Goal: Obtain resource: Download file/media

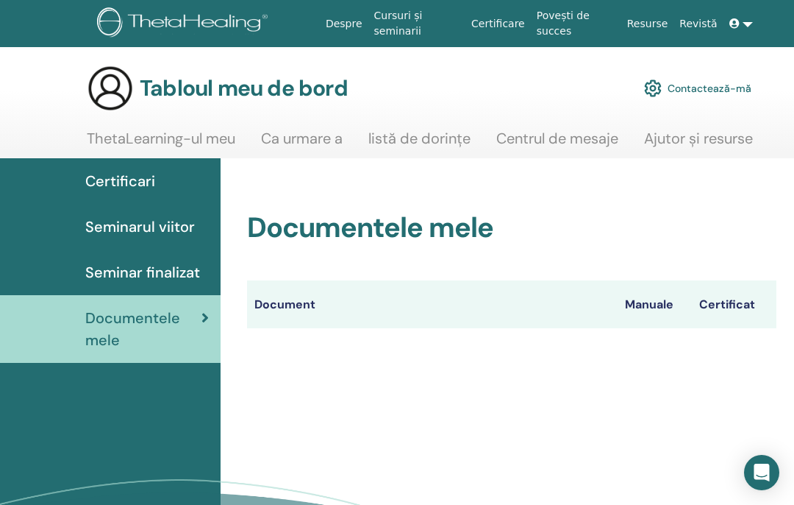
scroll to position [0, -1]
click at [149, 184] on font "Certificari" at bounding box center [120, 180] width 70 height 19
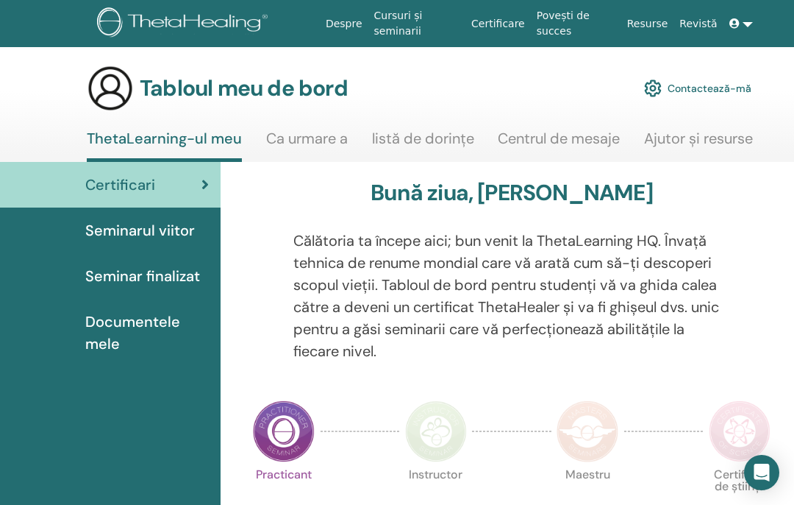
click at [139, 293] on link "Seminar finalizat" at bounding box center [110, 276] width 221 height 46
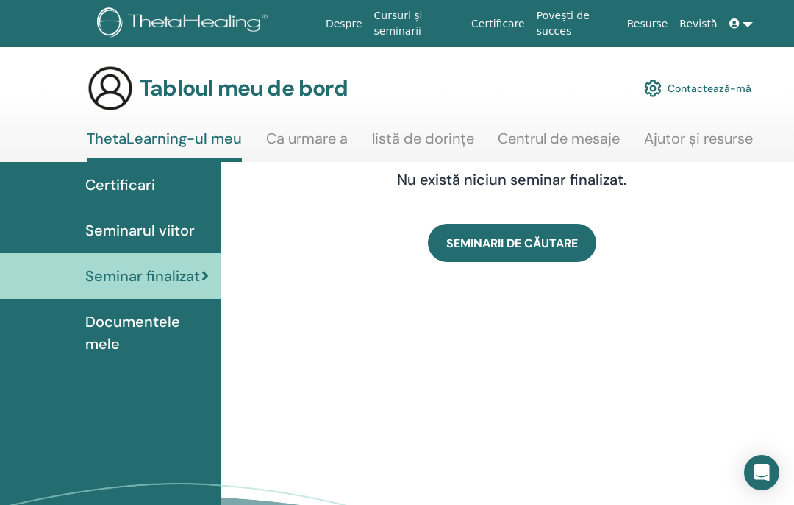
click at [171, 229] on font "Seminarul viitor" at bounding box center [140, 230] width 110 height 19
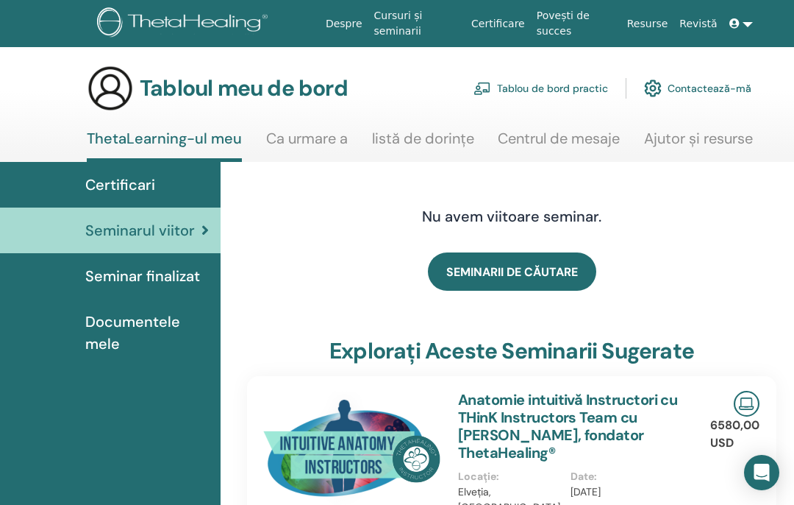
click at [143, 279] on font "Seminar finalizat" at bounding box center [142, 275] width 115 height 19
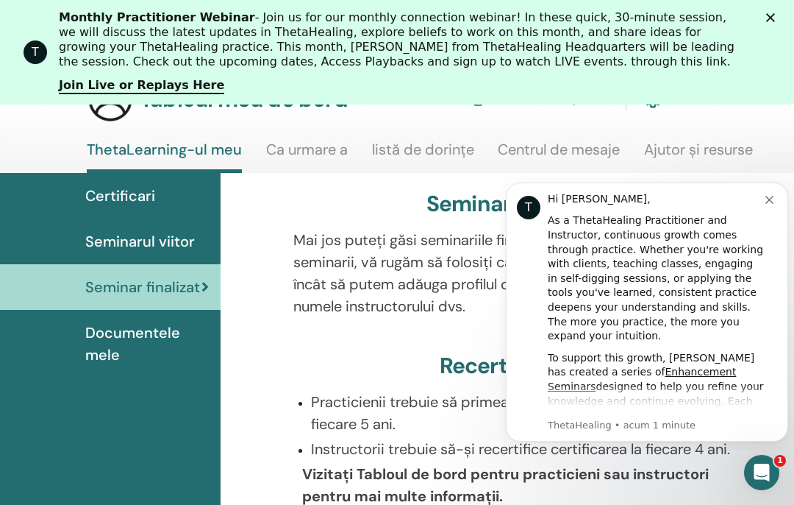
scroll to position [95, 0]
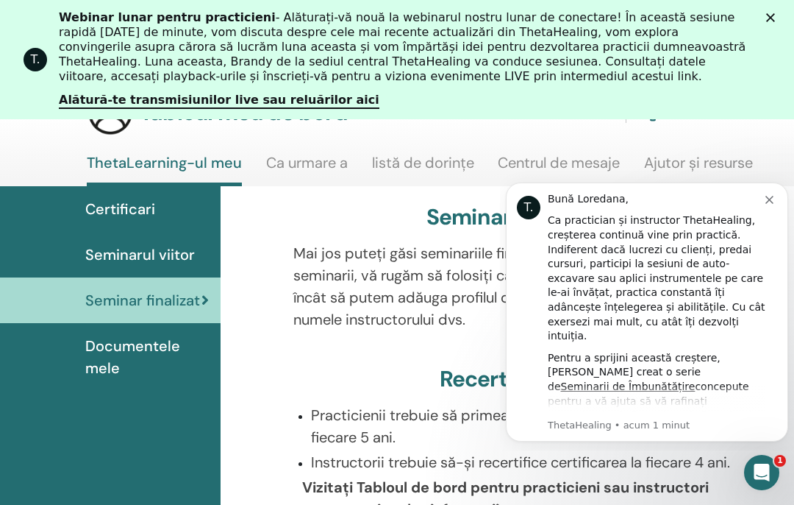
click at [772, 199] on icon "Închide notificarea" at bounding box center [770, 200] width 8 height 8
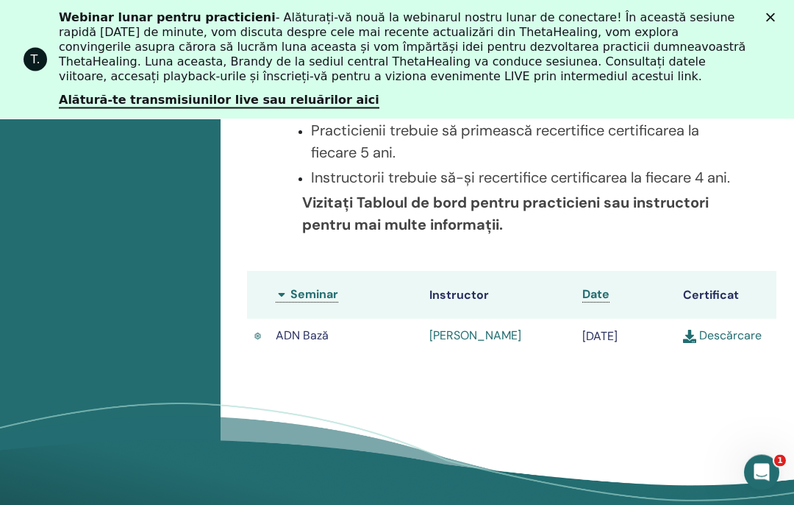
scroll to position [463, 0]
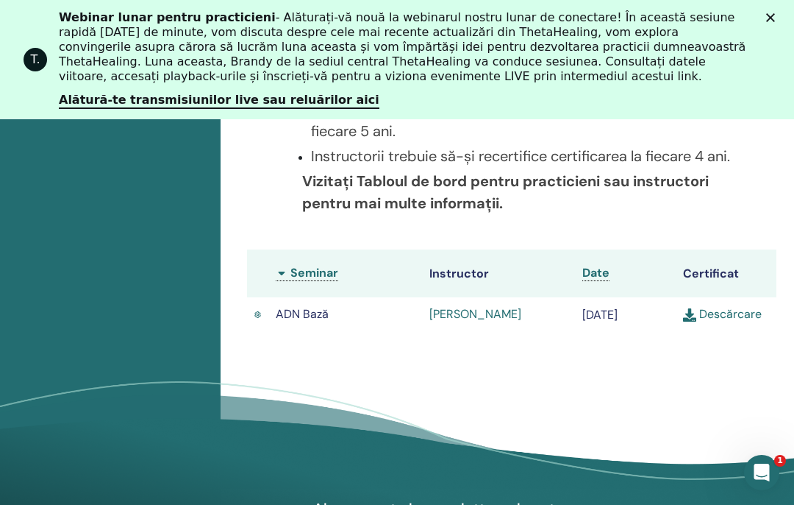
click at [730, 321] on font "Descărcare" at bounding box center [731, 313] width 63 height 15
